Goal: Find specific page/section: Find specific page/section

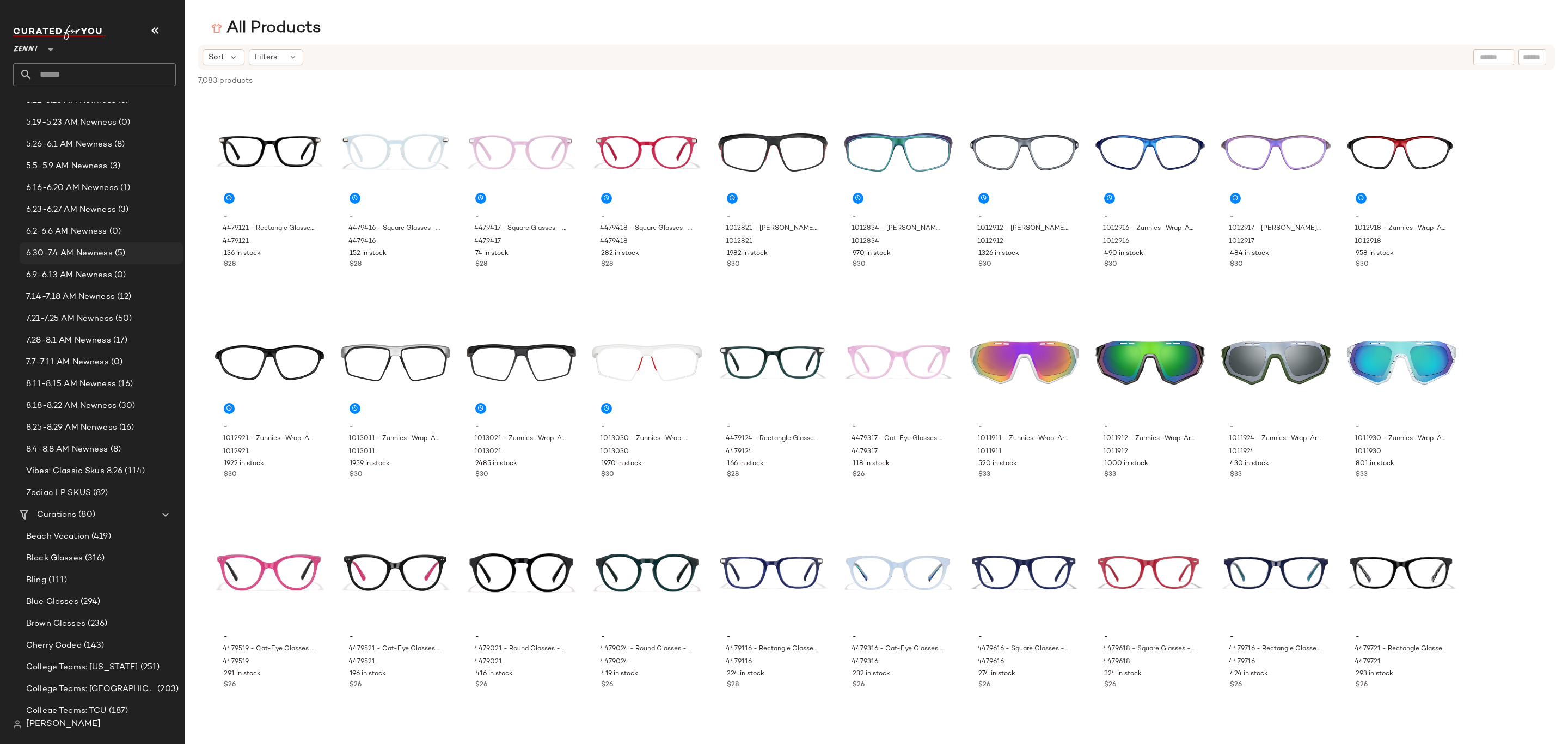
scroll to position [327, 0]
click at [82, 352] on span "8.25-8.29 AM Nenwess" at bounding box center [71, 353] width 91 height 13
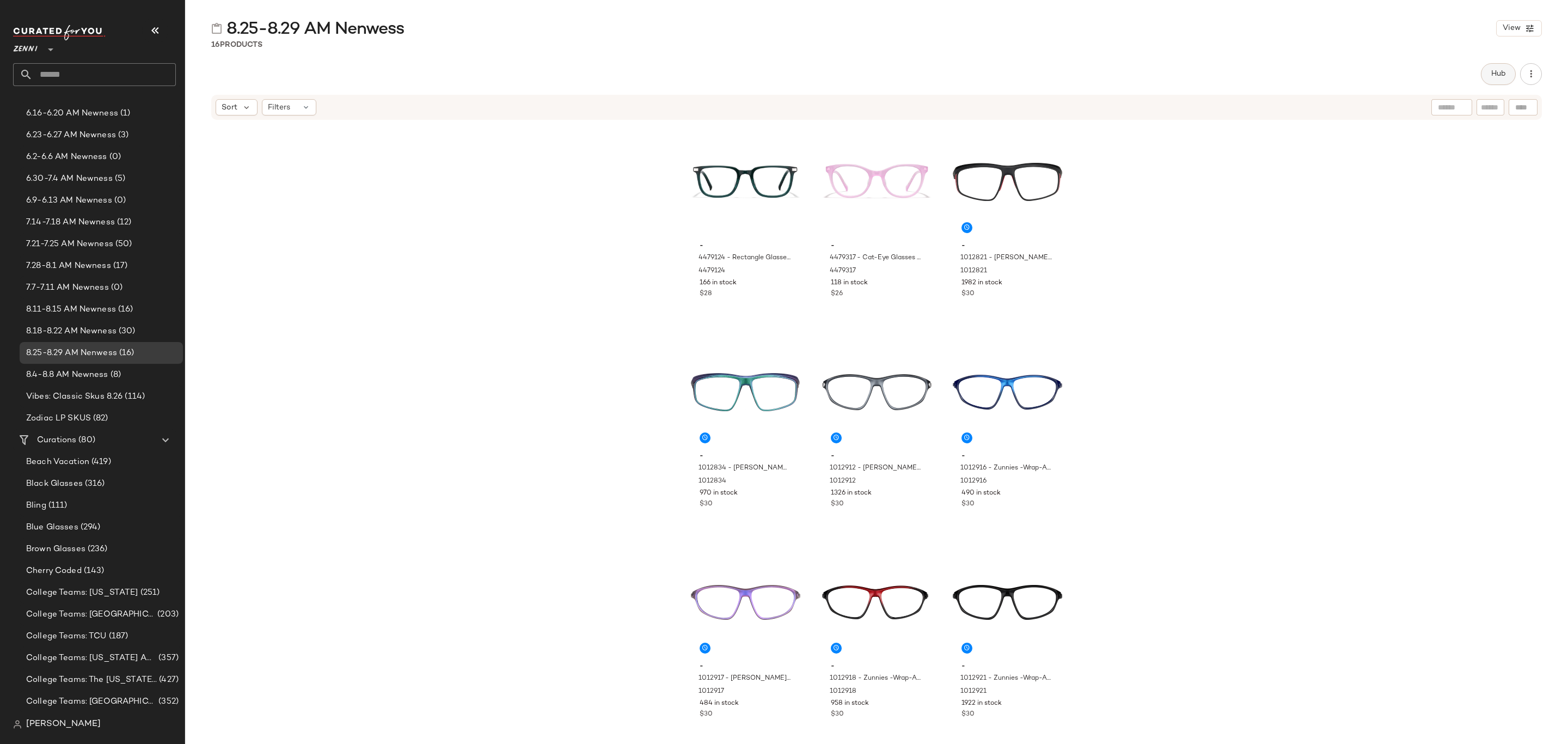
click at [1493, 77] on span "Hub" at bounding box center [1498, 74] width 15 height 9
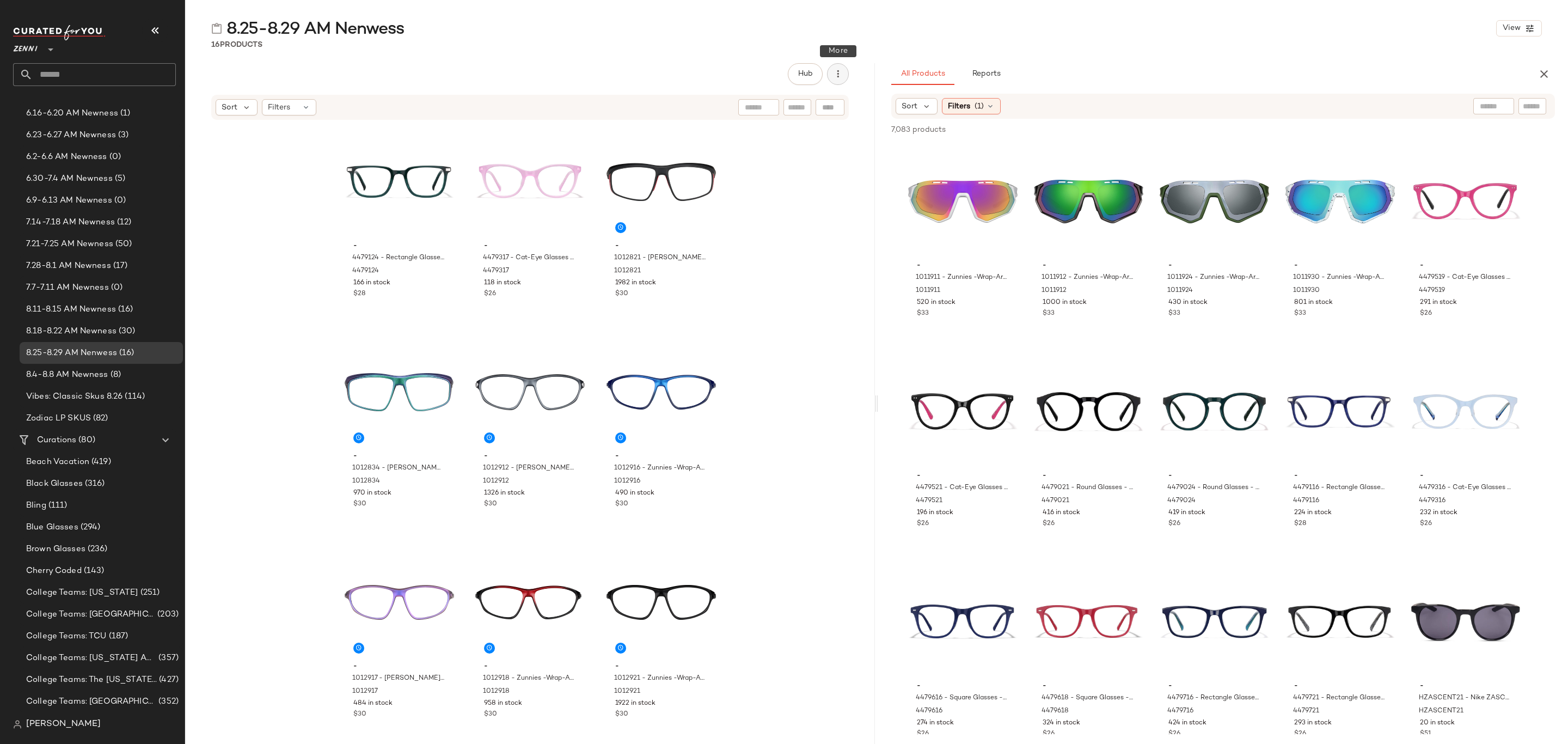
click at [835, 79] on icon "button" at bounding box center [838, 74] width 11 height 11
click at [1312, 60] on div "8.25-8.29 AM Nenwess View 16 Products Hub Sort Filters - 4479124 - Rectangle Gl…" at bounding box center [877, 381] width 1383 height 726
click at [102, 577] on div "Cherry Coded (143)" at bounding box center [101, 570] width 163 height 22
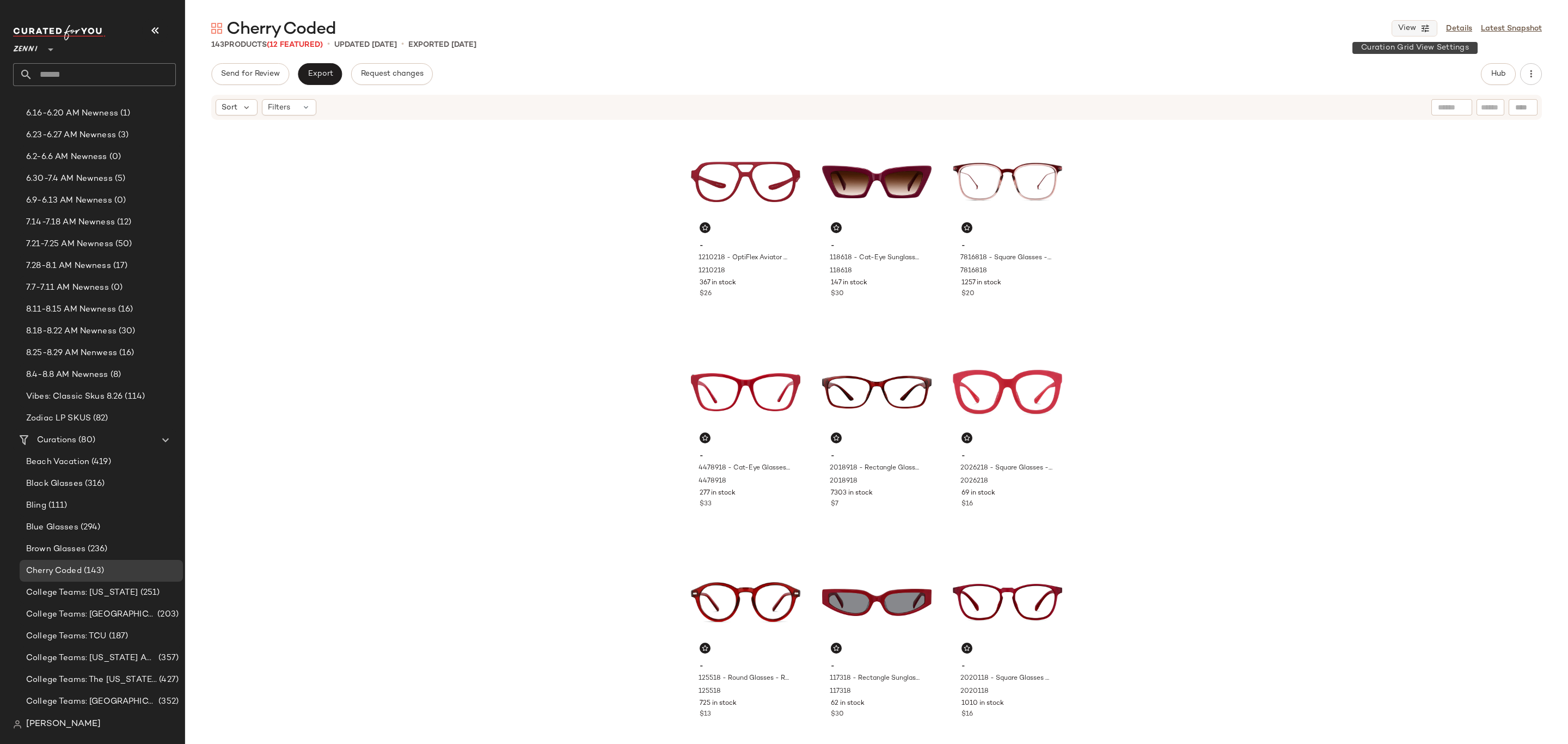
click at [1427, 29] on icon "button" at bounding box center [1426, 28] width 10 height 10
click at [1421, 125] on div "D" at bounding box center [1424, 122] width 10 height 12
click at [1375, 123] on label "Show Card Details" at bounding box center [1362, 122] width 80 height 30
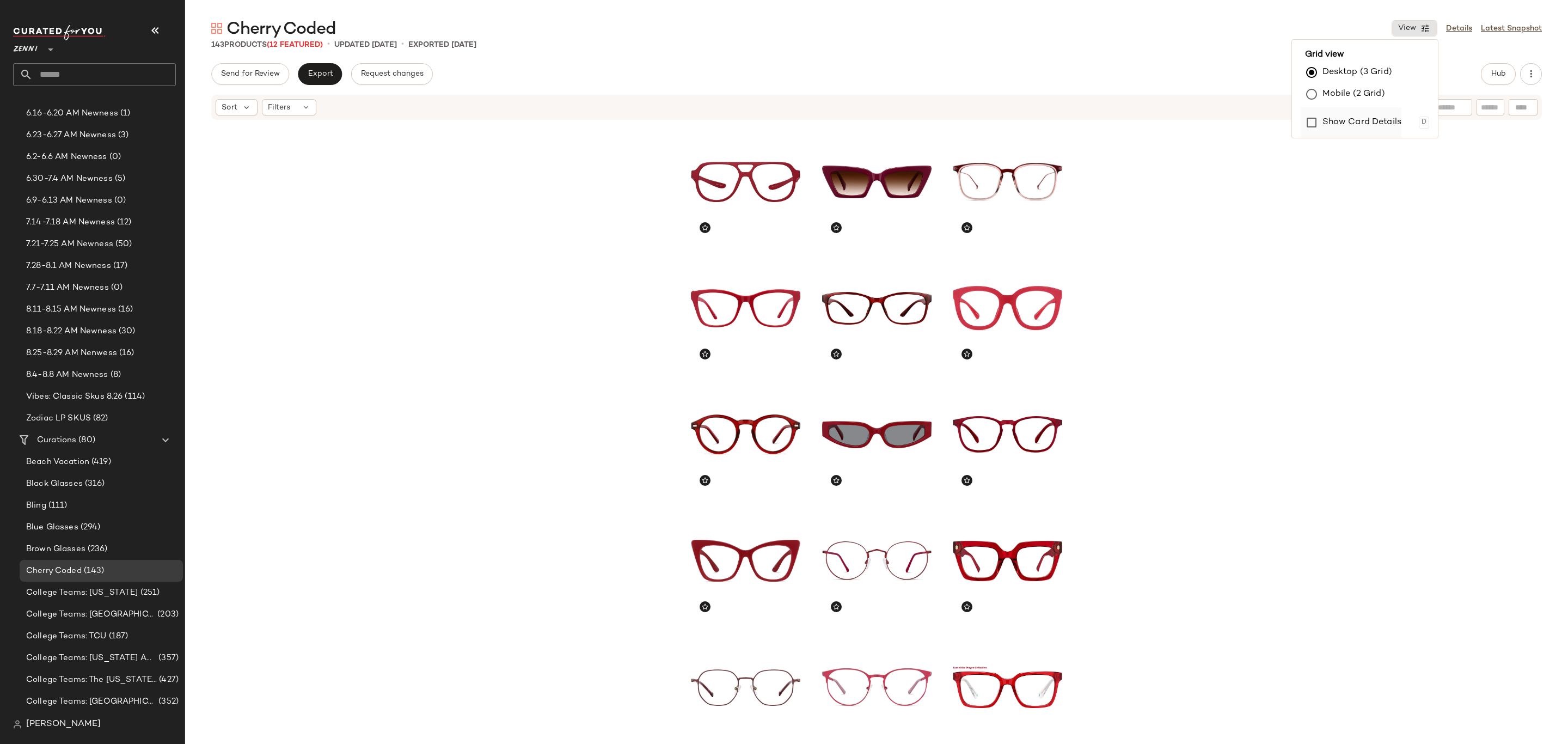
click at [1375, 123] on label "Show Card Details" at bounding box center [1362, 122] width 80 height 30
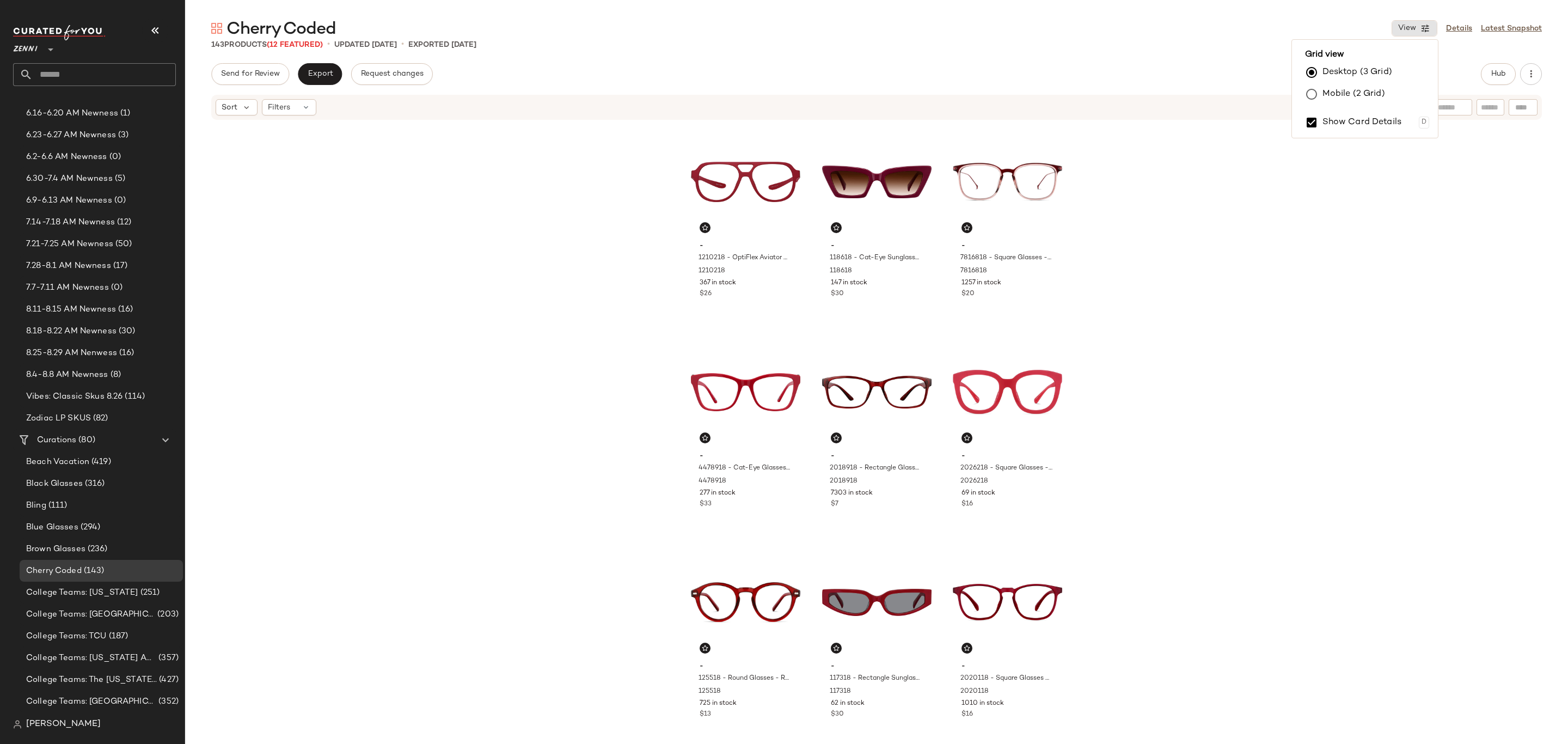
click at [1365, 96] on label "Mobile (2 Grid)" at bounding box center [1354, 94] width 63 height 22
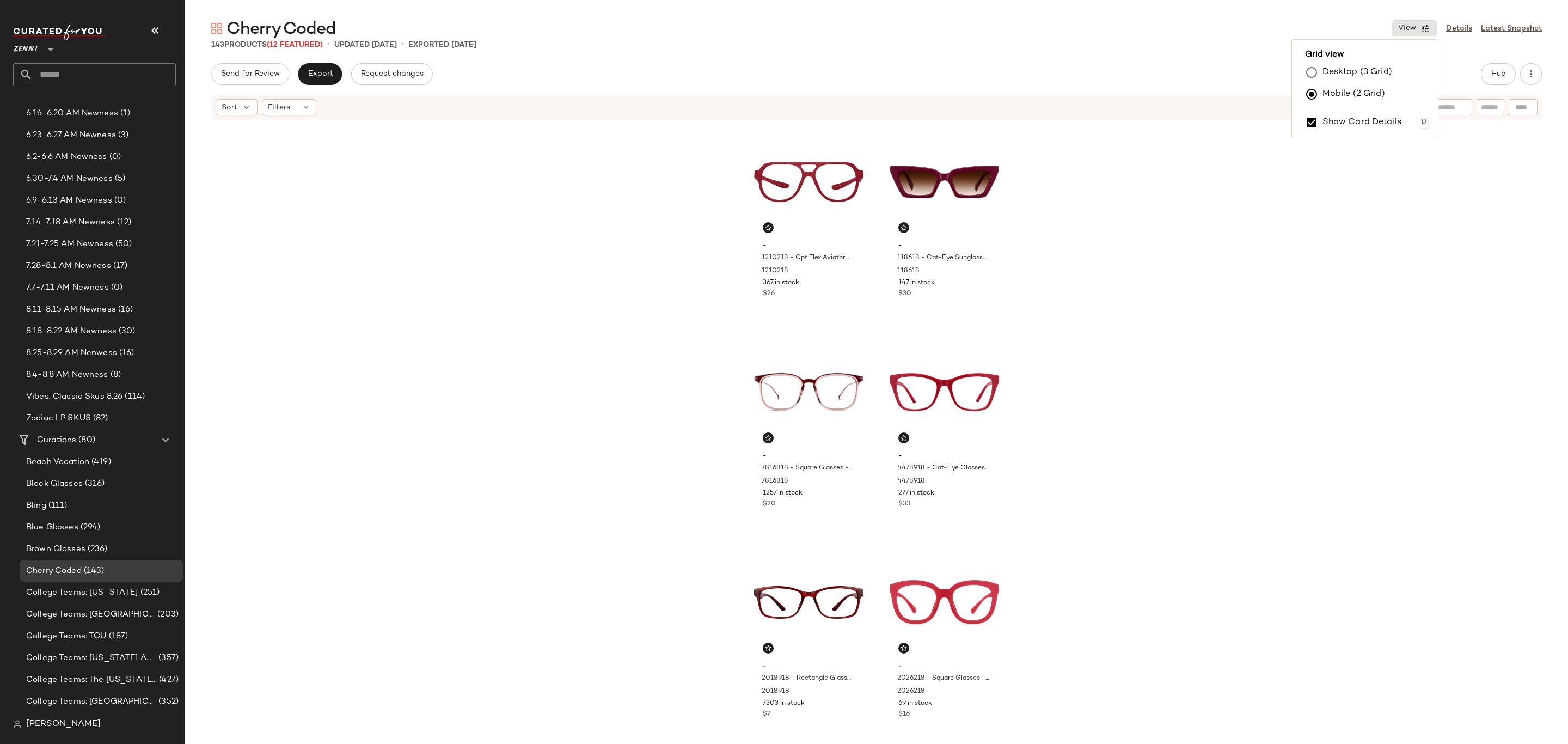
click at [1367, 72] on label "Desktop (3 Grid)" at bounding box center [1357, 72] width 69 height 22
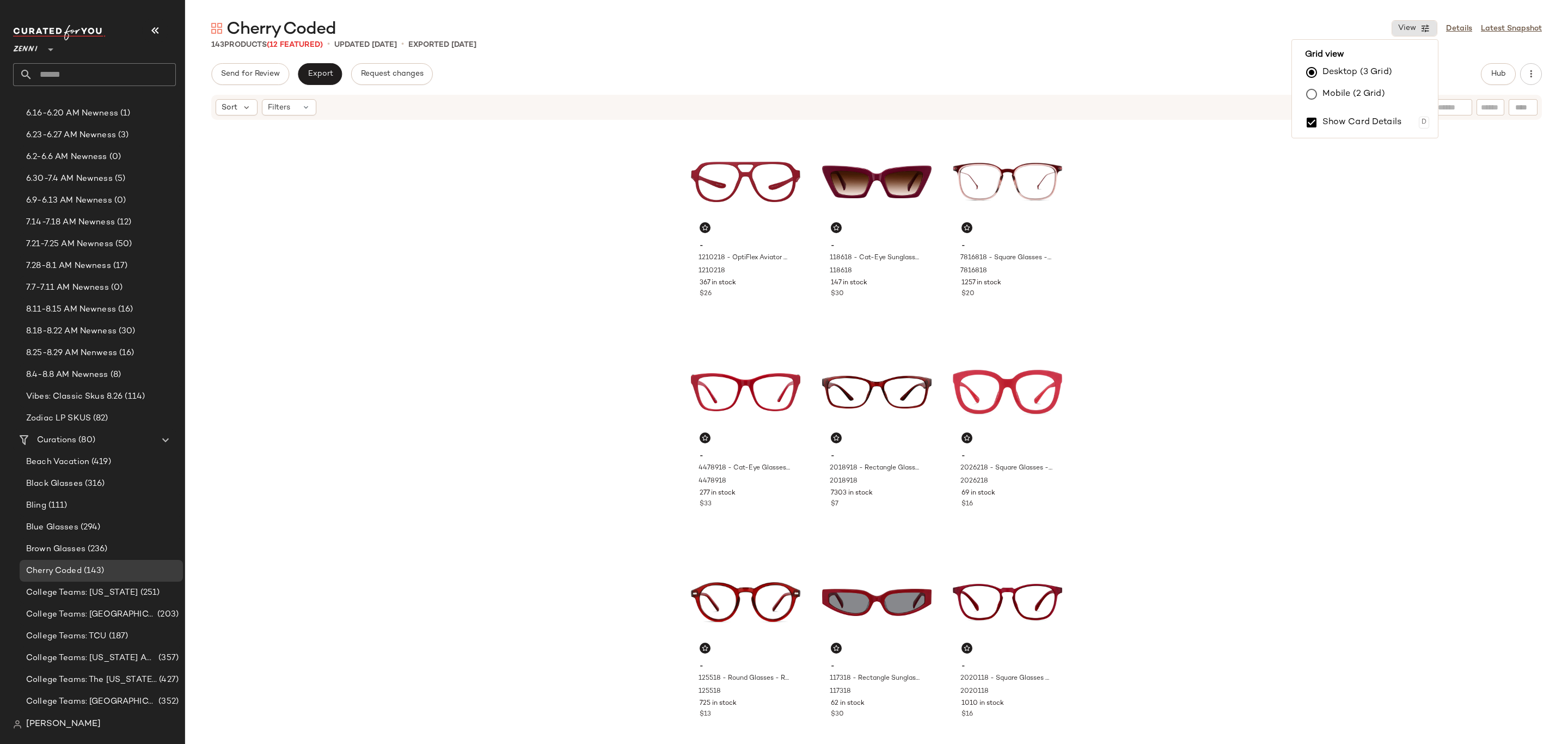
click at [1382, 203] on div "- 1210218 - OptiFlex Aviator Glasses - Red - Plastic 1210218 367 in stock $26 -…" at bounding box center [877, 426] width 1383 height 610
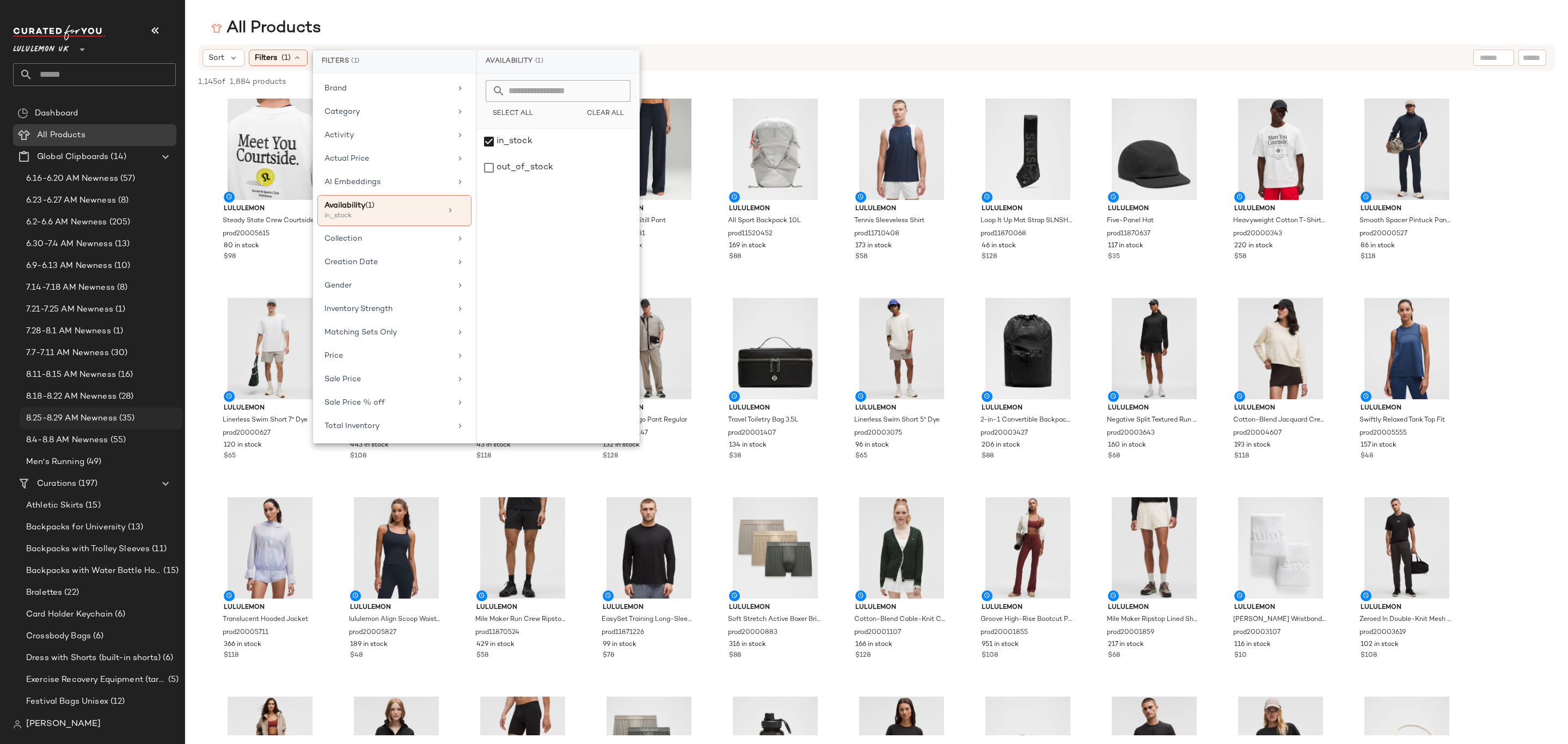
click at [77, 421] on span "8.25-8.29 AM Newness" at bounding box center [71, 418] width 91 height 13
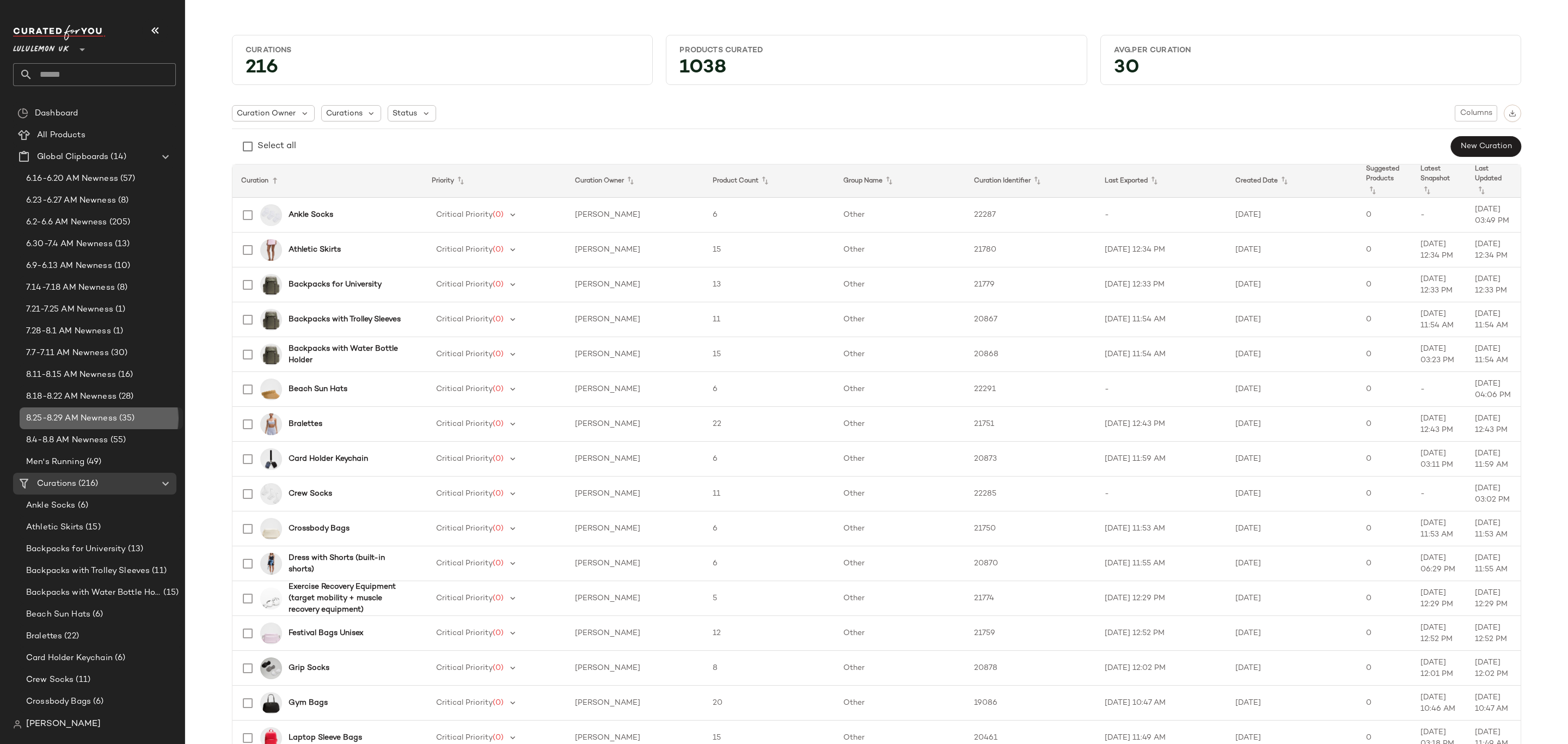
click at [95, 416] on span "8.25-8.29 AM Newness" at bounding box center [71, 418] width 91 height 13
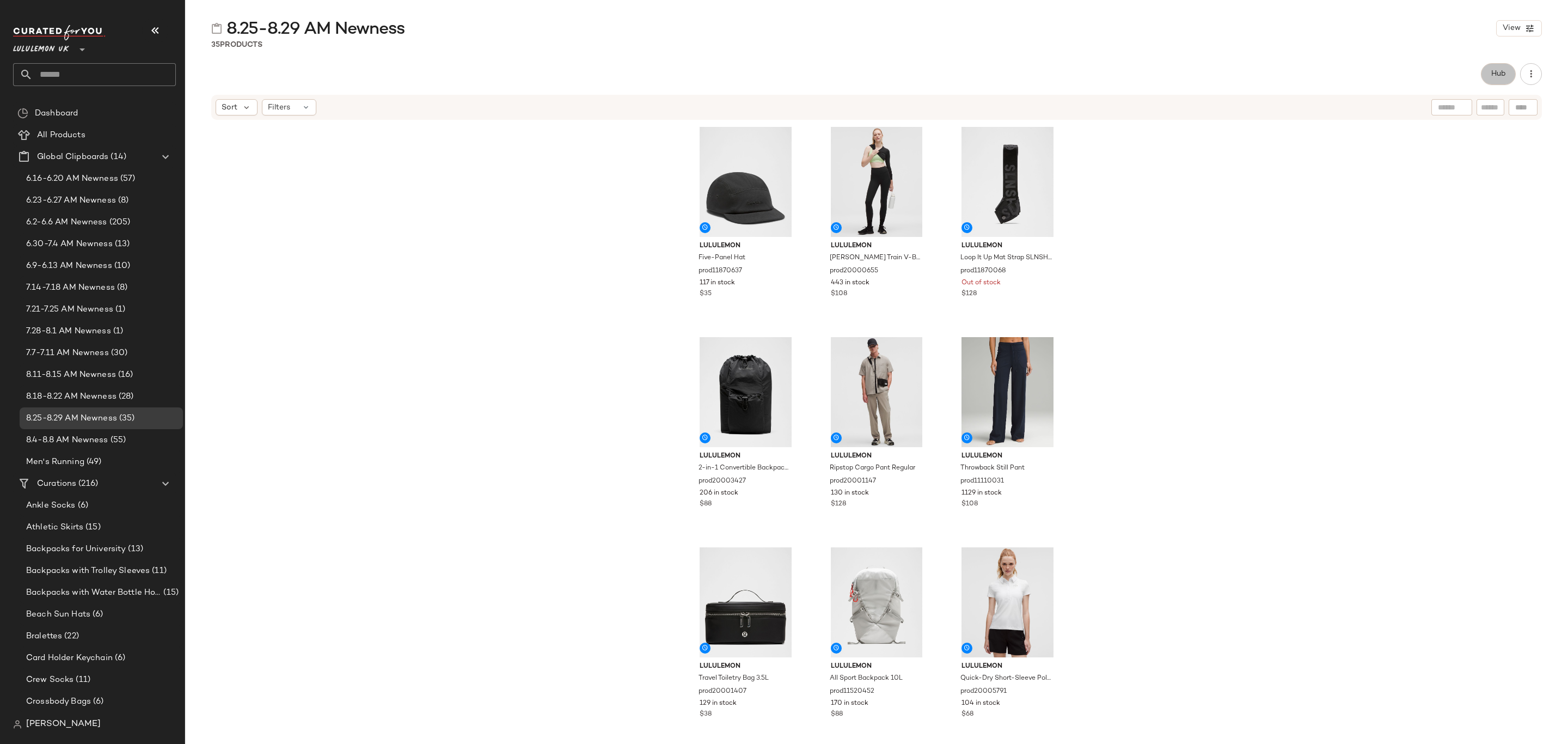
click at [1503, 67] on button "Hub" at bounding box center [1498, 74] width 35 height 22
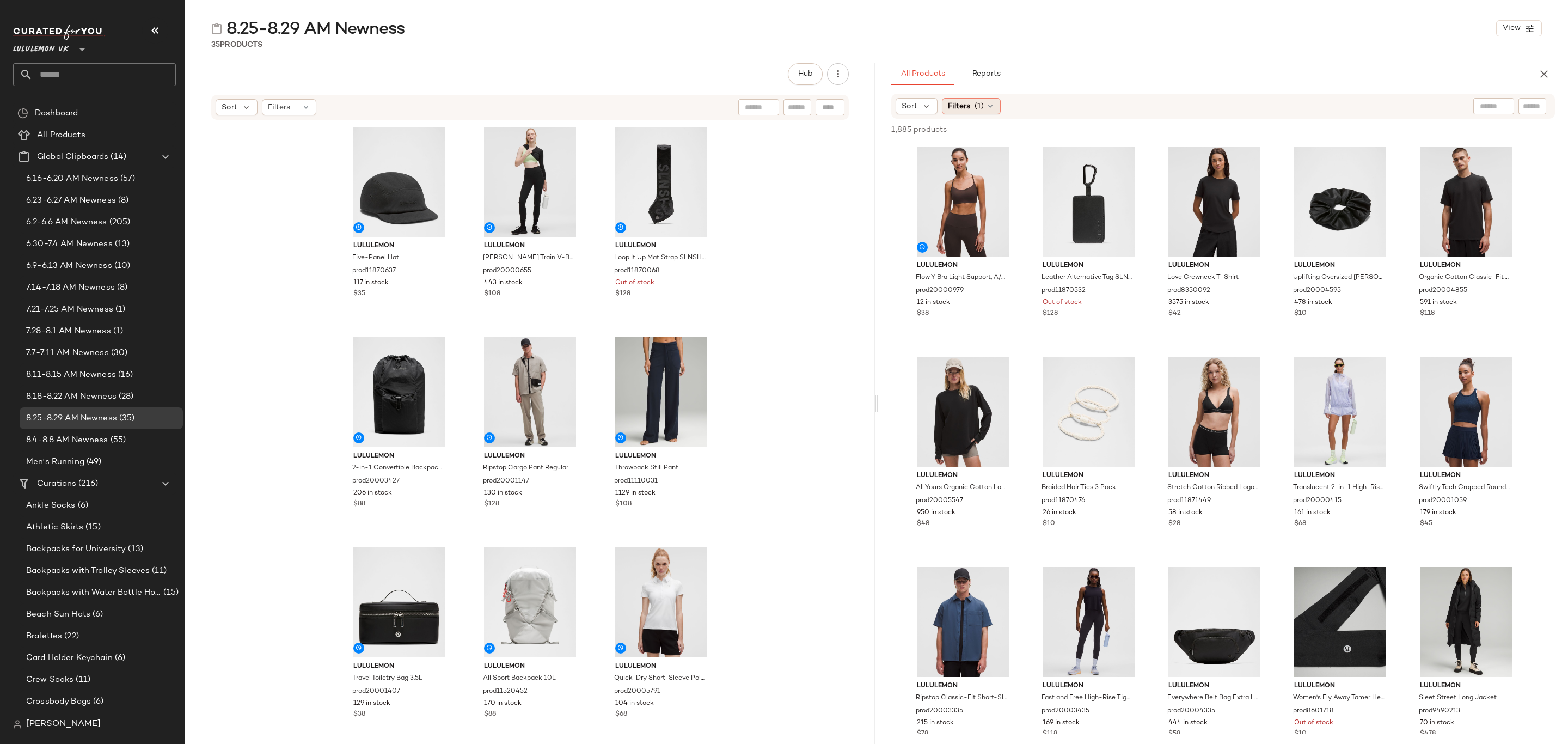
click at [988, 108] on icon at bounding box center [990, 106] width 9 height 9
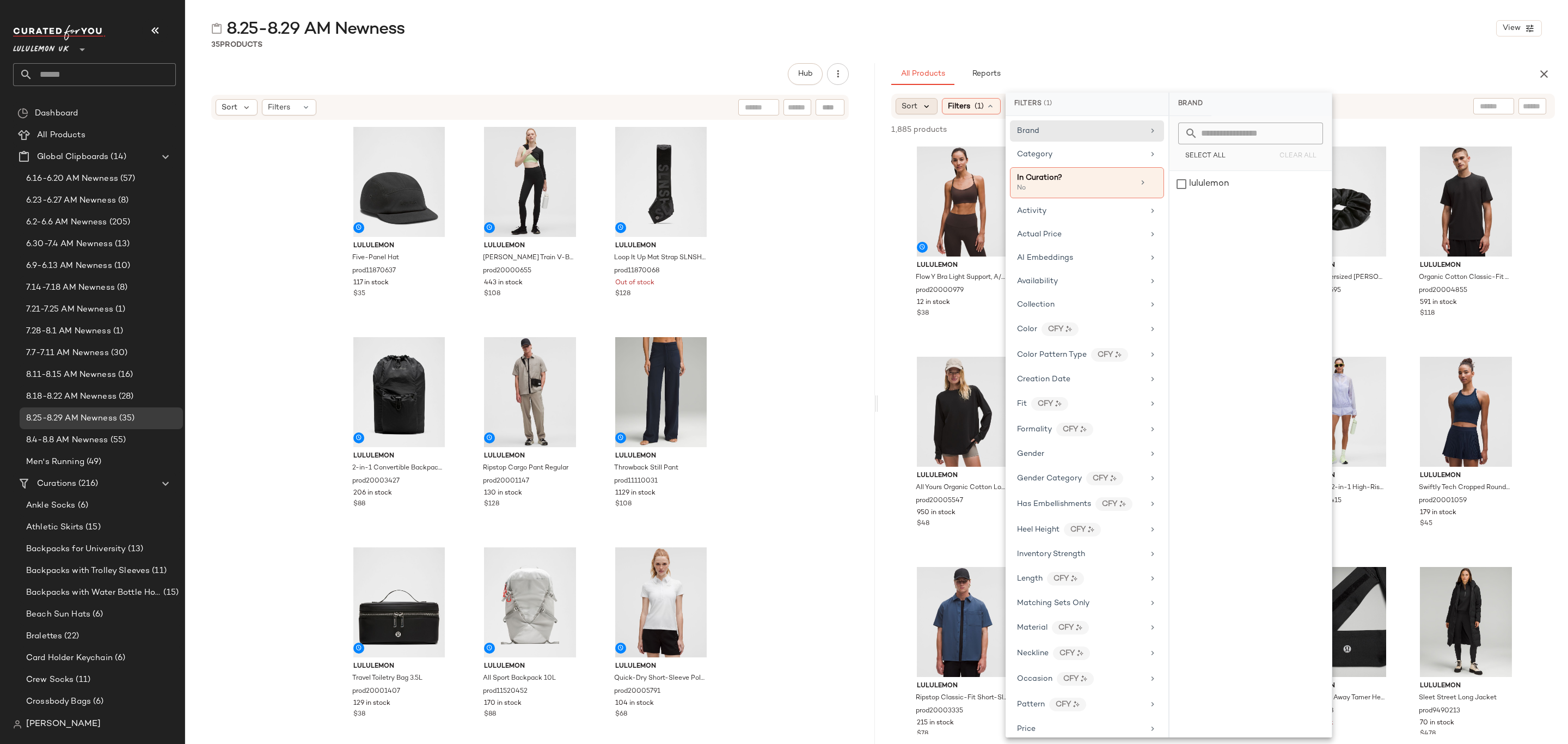
click at [925, 101] on icon at bounding box center [926, 106] width 10 height 10
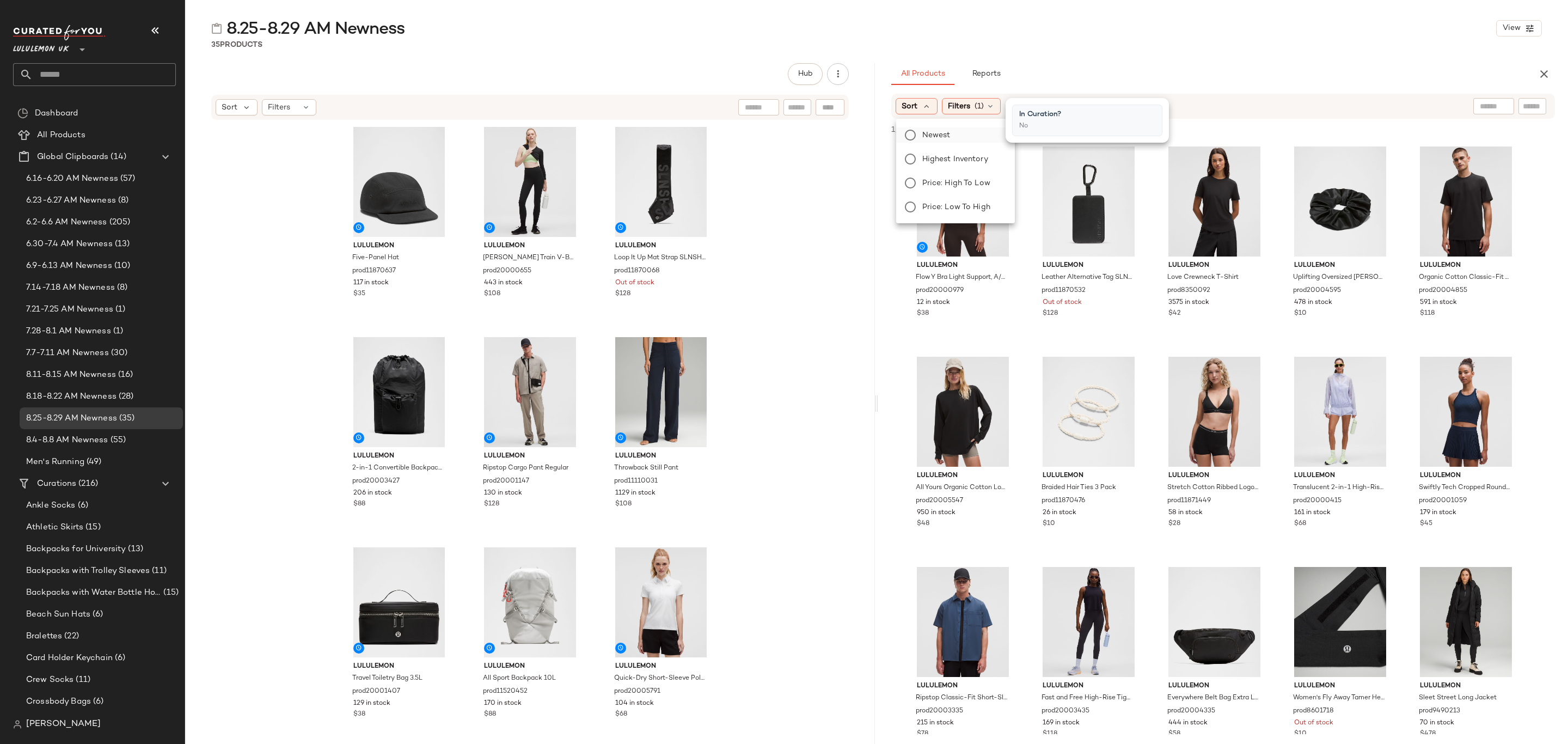
click at [941, 130] on span "Newest" at bounding box center [936, 135] width 29 height 12
click at [1018, 106] on div "Filters (1)" at bounding box center [1001, 106] width 59 height 16
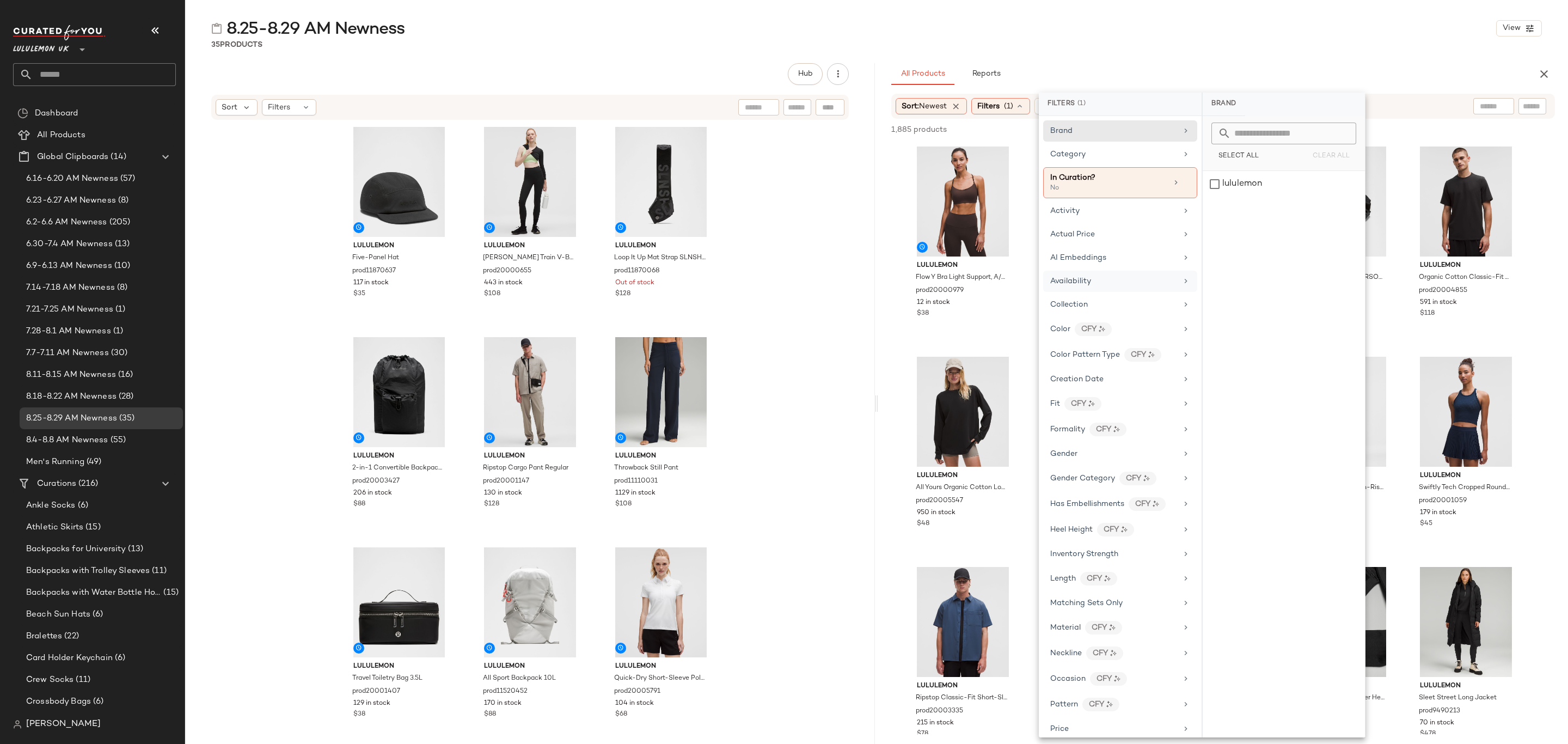
click at [1122, 287] on div "Availability" at bounding box center [1113, 281] width 127 height 12
click at [1261, 181] on div "in_stock" at bounding box center [1284, 184] width 163 height 26
